Goal: Entertainment & Leisure: Consume media (video, audio)

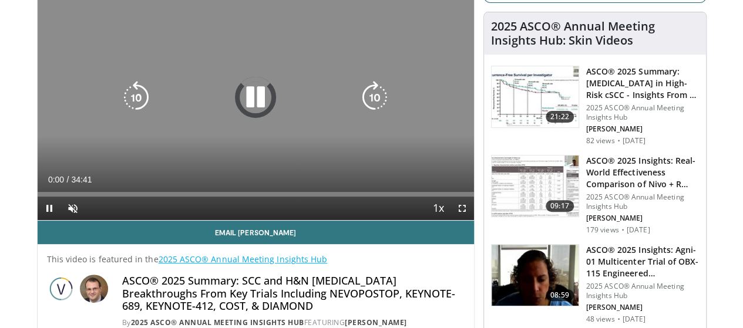
scroll to position [118, 0]
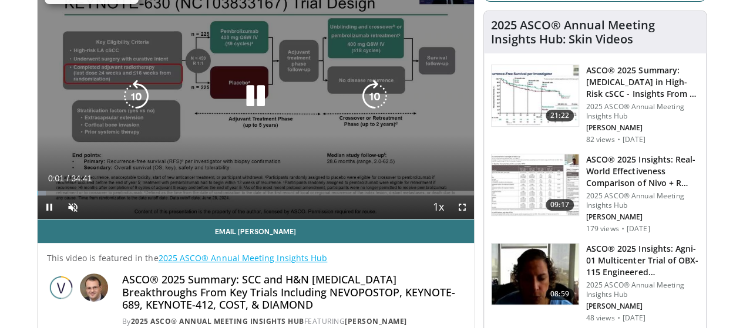
click at [247, 110] on icon "Video Player" at bounding box center [255, 96] width 33 height 33
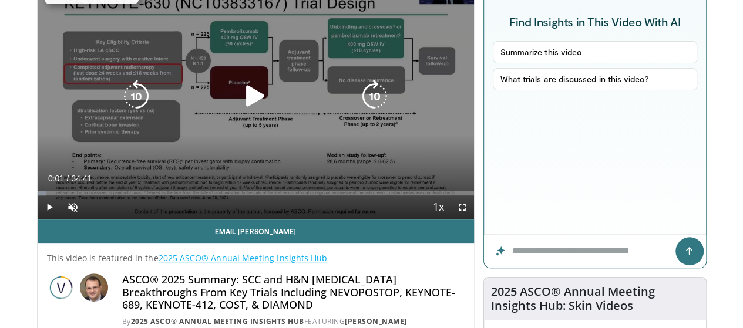
click at [248, 109] on icon "Video Player" at bounding box center [255, 96] width 33 height 33
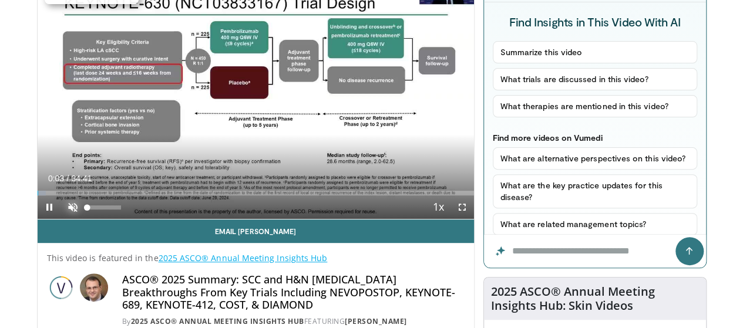
click at [61, 219] on span "Video Player" at bounding box center [73, 208] width 24 height 24
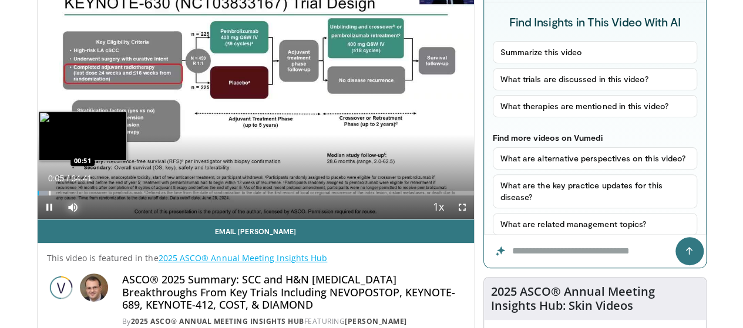
click at [38, 196] on div "Loaded : 2.38% 00:05 00:51" at bounding box center [256, 189] width 437 height 11
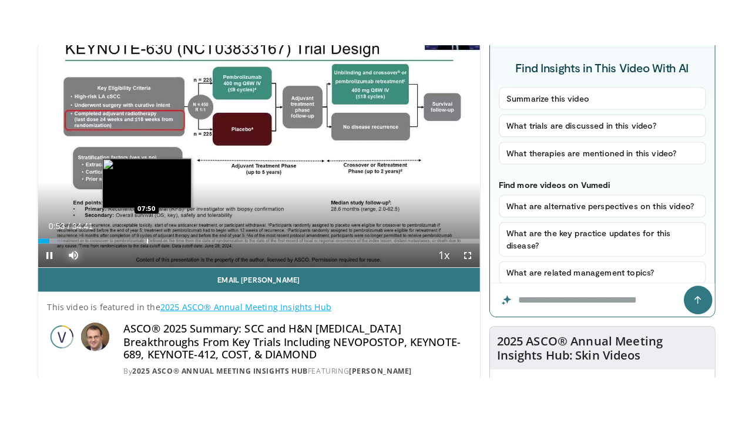
scroll to position [176, 0]
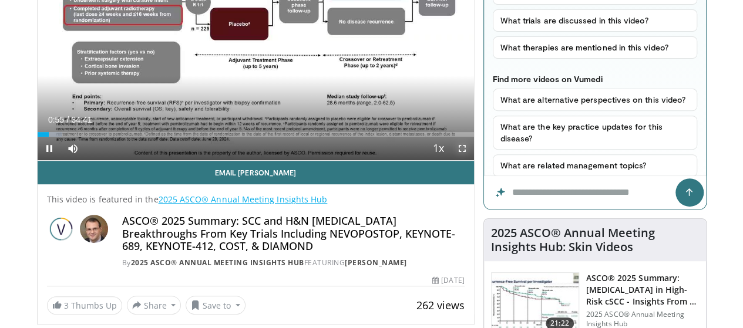
click at [474, 160] on span "Video Player" at bounding box center [463, 149] width 24 height 24
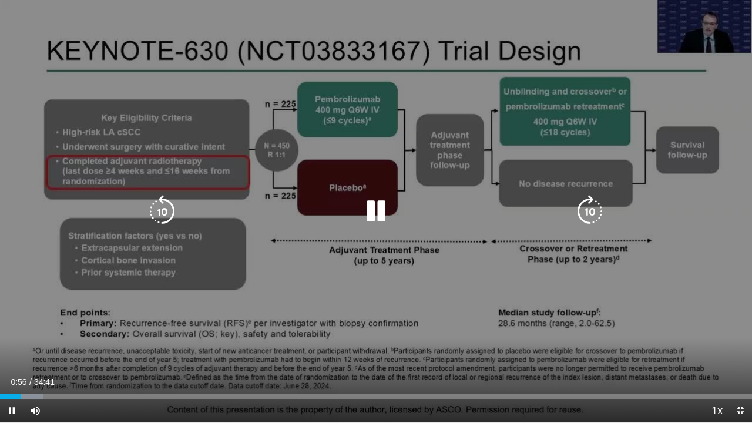
click at [596, 215] on icon "Video Player" at bounding box center [589, 211] width 33 height 33
click at [596, 214] on icon "Video Player" at bounding box center [589, 211] width 33 height 33
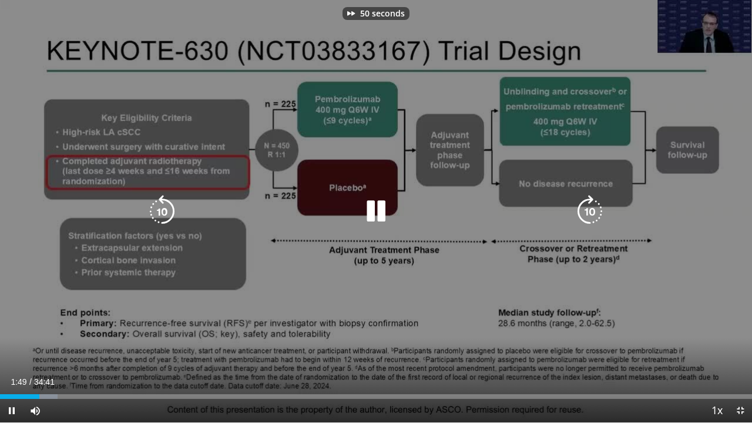
click at [596, 214] on icon "Video Player" at bounding box center [589, 211] width 33 height 33
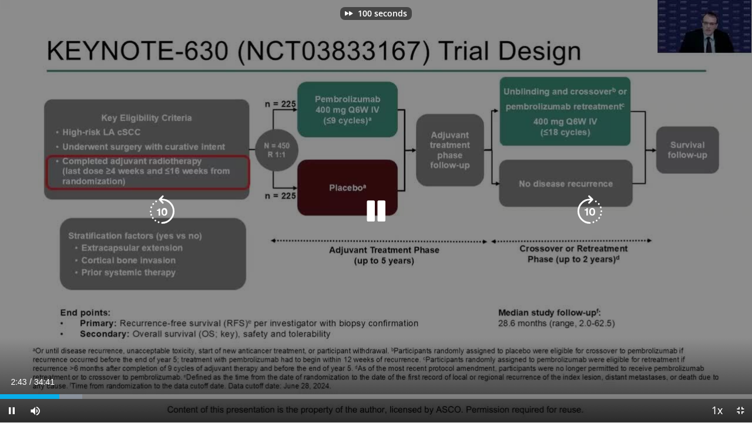
click at [596, 214] on icon "Video Player" at bounding box center [589, 211] width 33 height 33
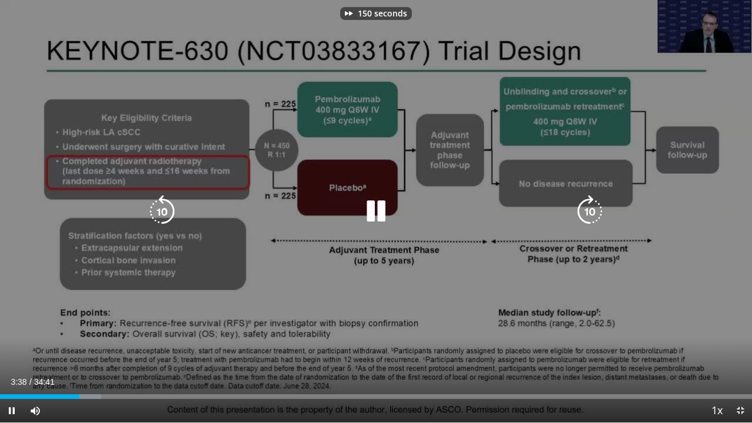
click at [596, 214] on icon "Video Player" at bounding box center [589, 211] width 33 height 33
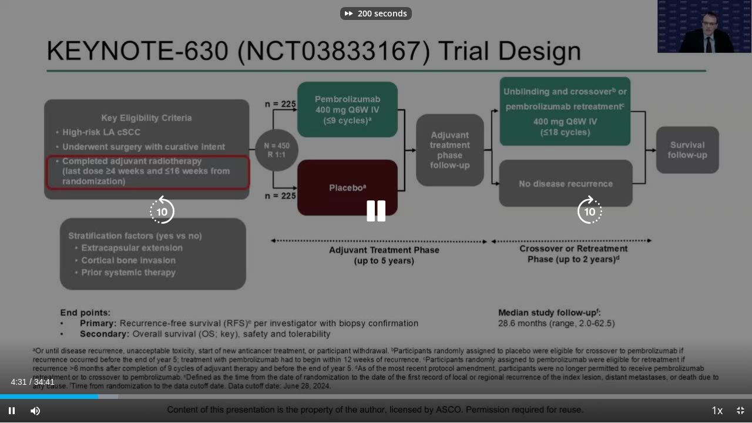
click at [596, 214] on icon "Video Player" at bounding box center [589, 211] width 33 height 33
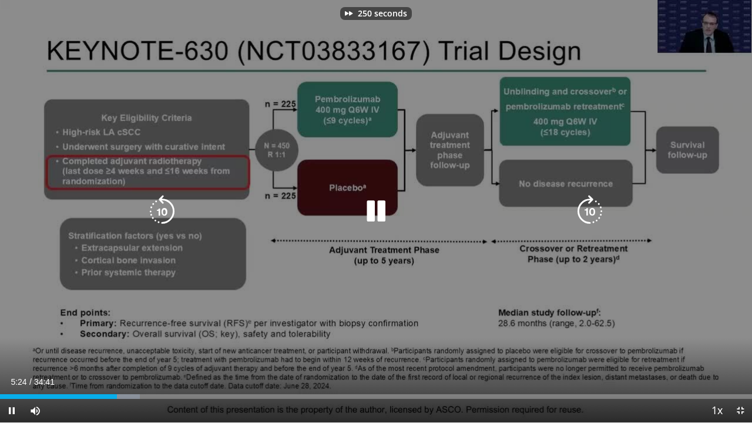
click at [592, 212] on icon "Video Player" at bounding box center [589, 211] width 33 height 33
click at [588, 209] on icon "Video Player" at bounding box center [589, 211] width 33 height 33
click at [588, 208] on icon "Video Player" at bounding box center [589, 211] width 33 height 33
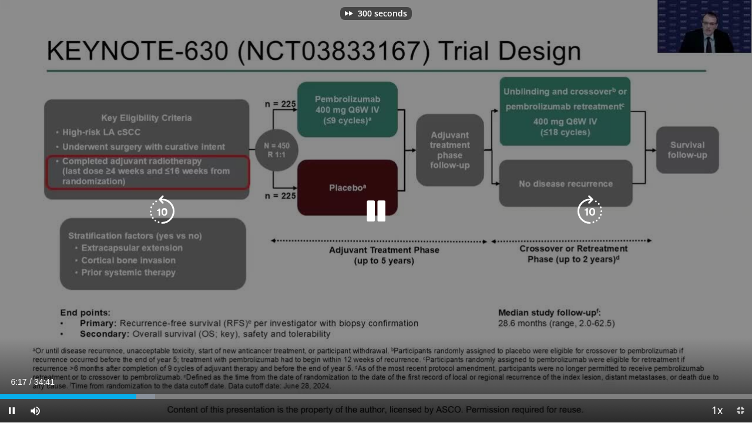
click at [586, 209] on icon "Video Player" at bounding box center [589, 211] width 33 height 33
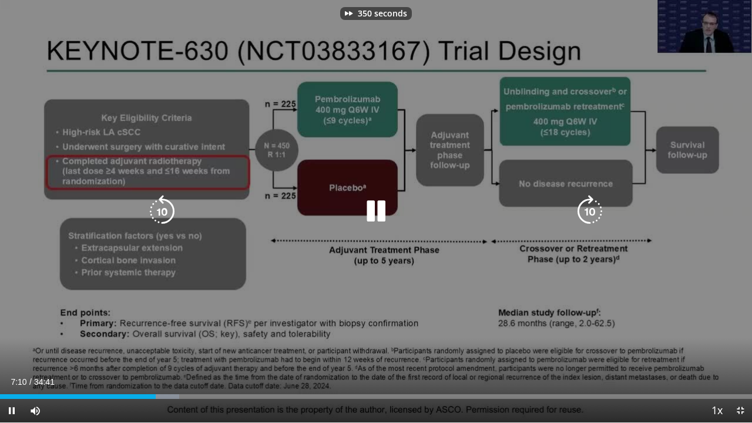
click at [586, 209] on icon "Video Player" at bounding box center [589, 211] width 33 height 33
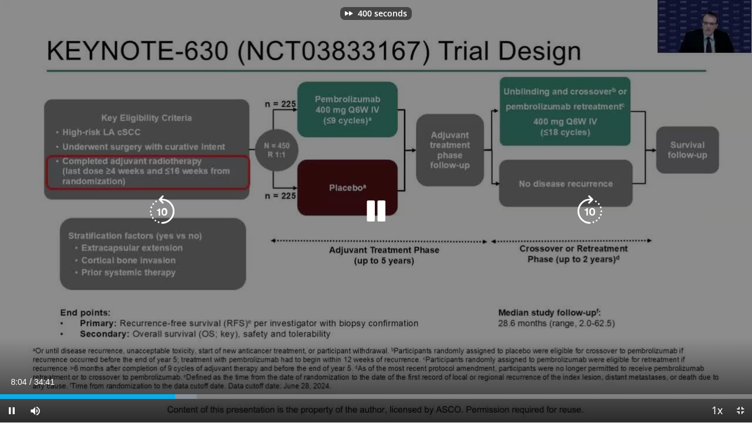
click at [586, 209] on icon "Video Player" at bounding box center [589, 211] width 33 height 33
click at [587, 208] on icon "Video Player" at bounding box center [589, 211] width 33 height 33
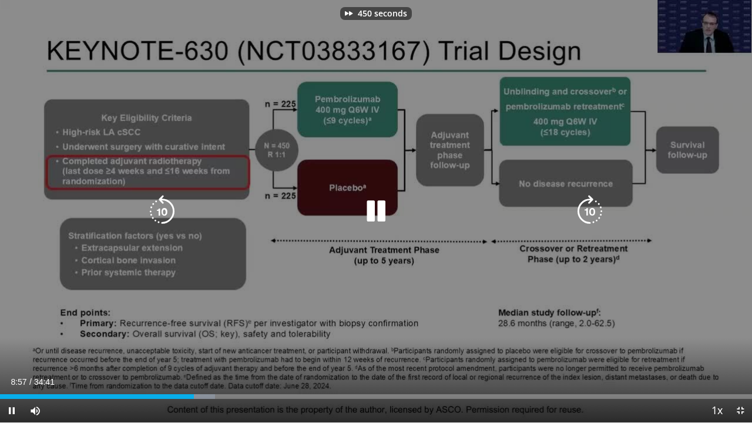
click at [587, 208] on icon "Video Player" at bounding box center [589, 211] width 33 height 33
click at [588, 208] on icon "Video Player" at bounding box center [589, 211] width 33 height 33
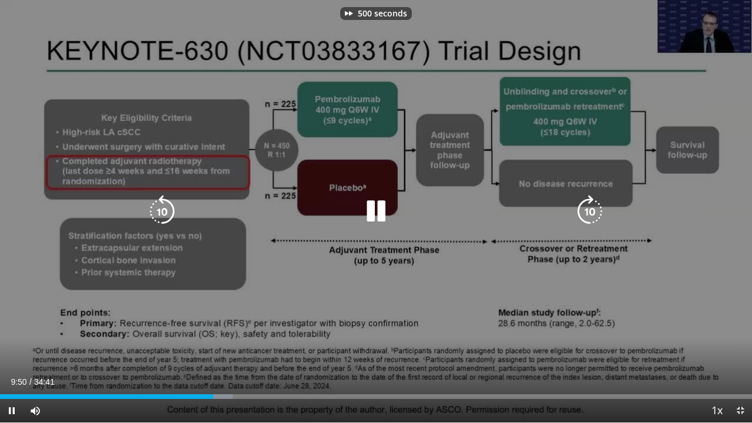
click at [588, 208] on icon "Video Player" at bounding box center [589, 211] width 33 height 33
click at [588, 207] on icon "Video Player" at bounding box center [589, 211] width 33 height 33
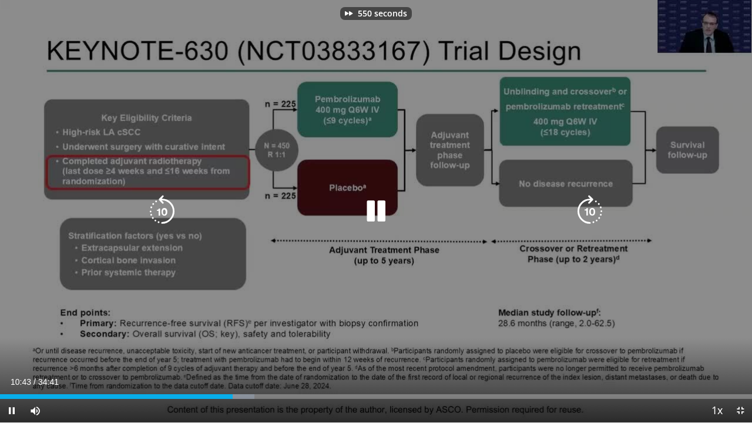
click at [588, 207] on icon "Video Player" at bounding box center [589, 211] width 33 height 33
click at [588, 209] on icon "Video Player" at bounding box center [589, 211] width 33 height 33
click at [591, 206] on icon "Video Player" at bounding box center [589, 211] width 33 height 33
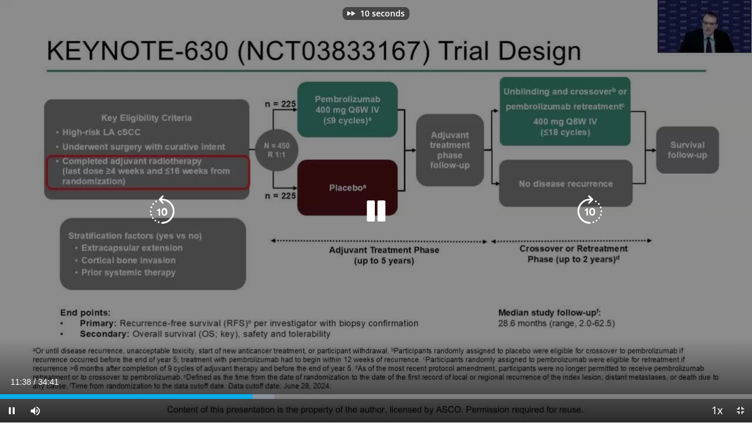
click at [591, 206] on icon "Video Player" at bounding box center [589, 211] width 33 height 33
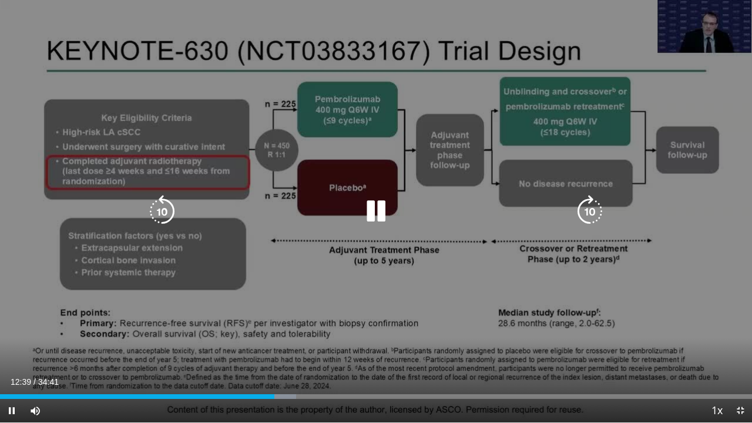
click at [162, 203] on icon "Video Player" at bounding box center [162, 211] width 33 height 33
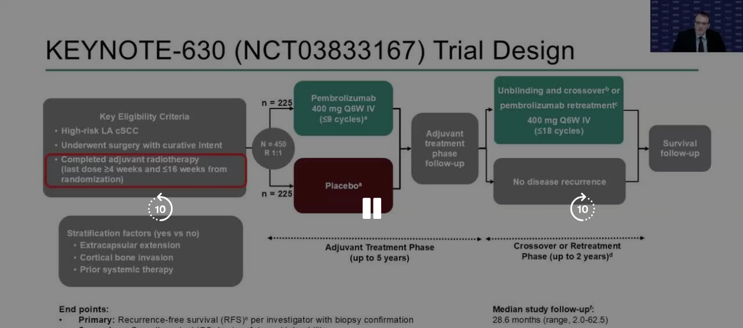
scroll to position [33, 0]
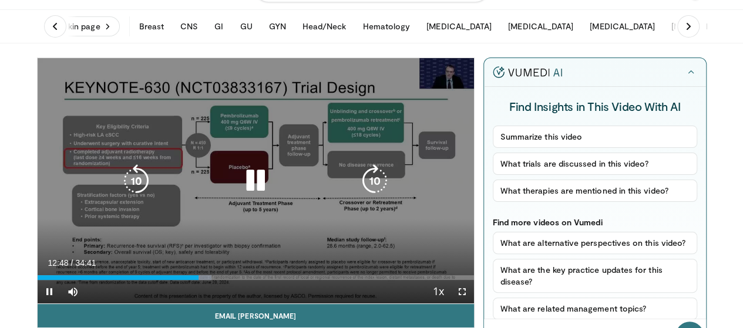
click at [241, 191] on icon "Video Player" at bounding box center [255, 181] width 33 height 33
